Goal: Navigation & Orientation: Find specific page/section

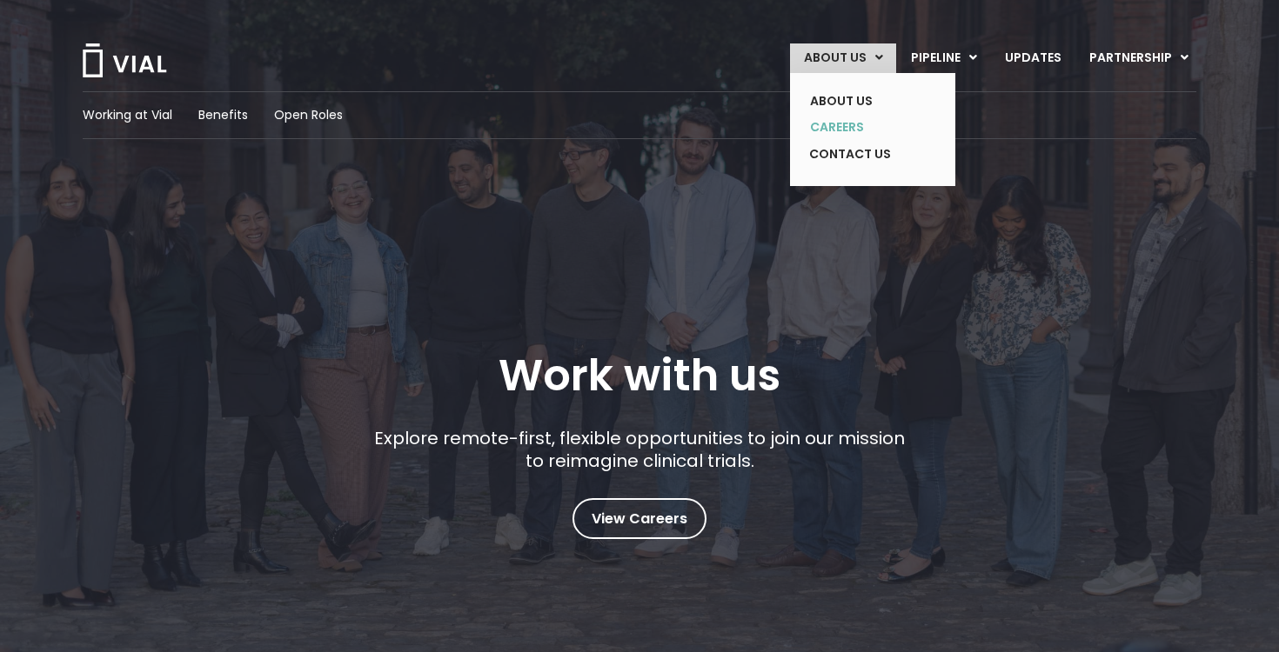
click at [840, 118] on link "CAREERS" at bounding box center [859, 127] width 127 height 27
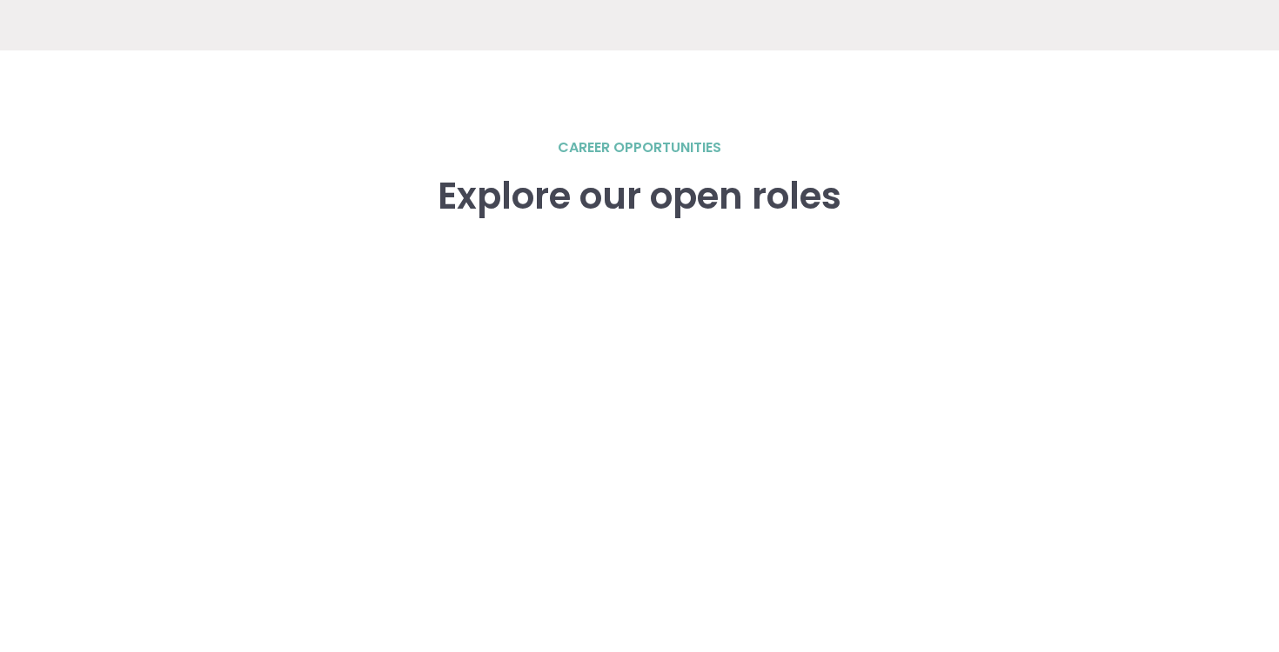
scroll to position [2757, 0]
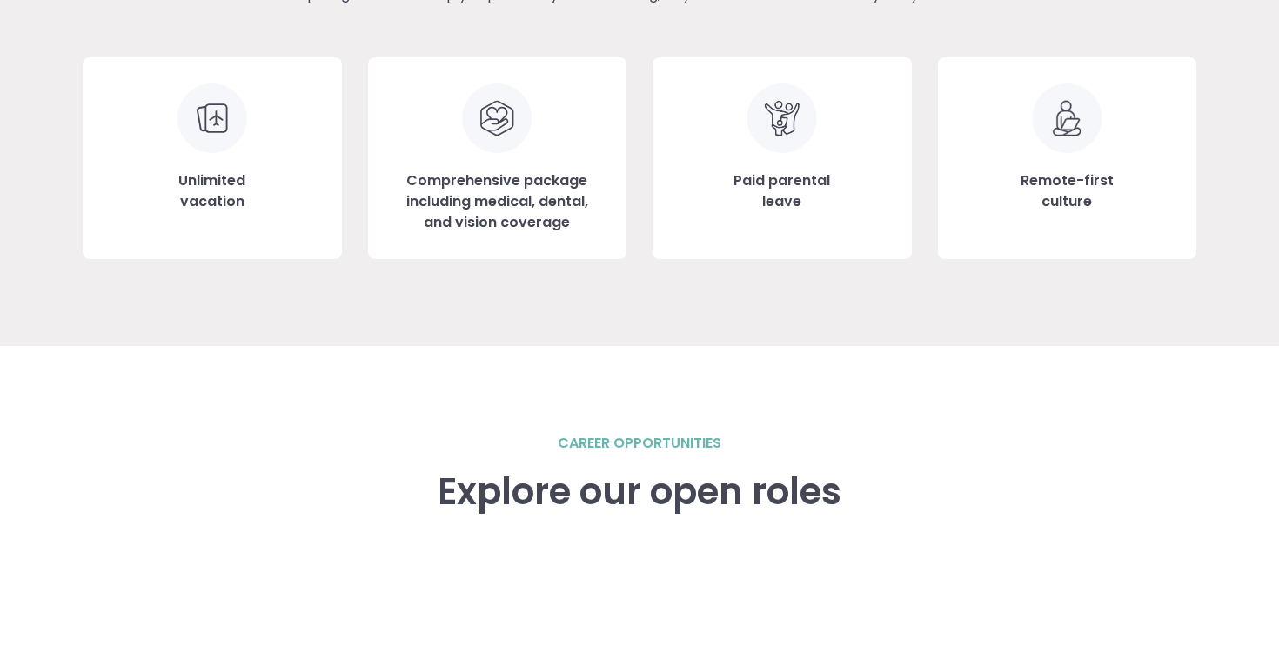
scroll to position [2042, 0]
